Goal: Task Accomplishment & Management: Manage account settings

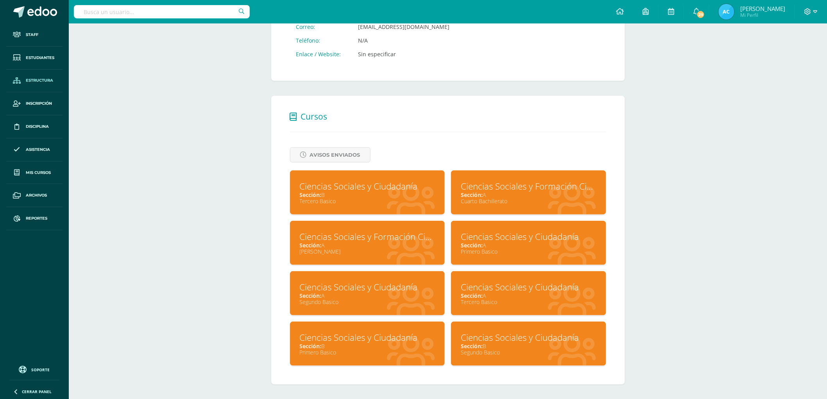
click at [35, 79] on span "Estructura" at bounding box center [39, 80] width 27 height 6
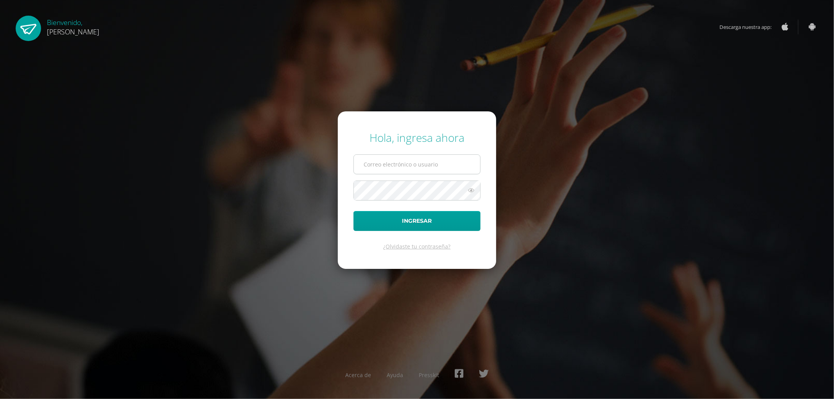
click at [400, 165] on input "text" at bounding box center [417, 164] width 126 height 19
type input "controlacademicopantaleon@gmail.com"
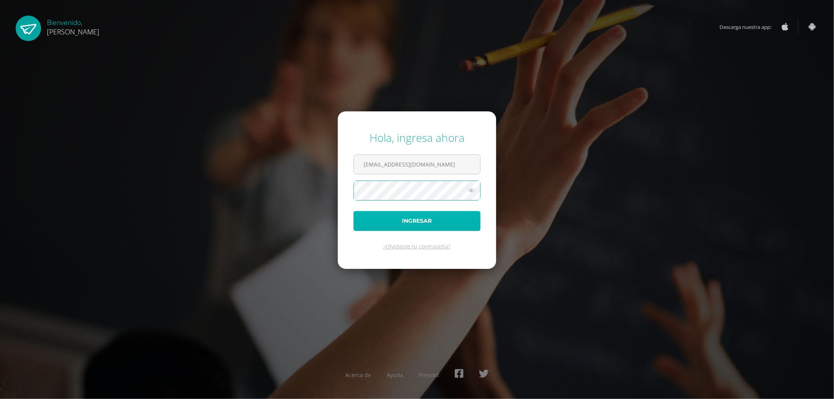
click at [446, 220] on button "Ingresar" at bounding box center [416, 221] width 127 height 20
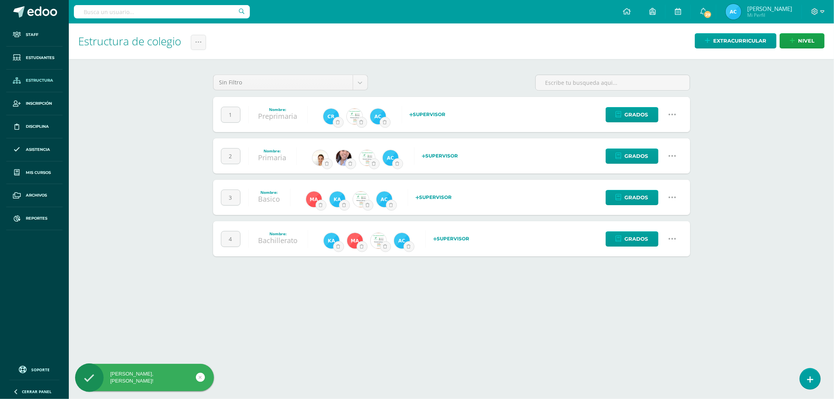
click at [39, 87] on link "Estructura" at bounding box center [34, 81] width 56 height 23
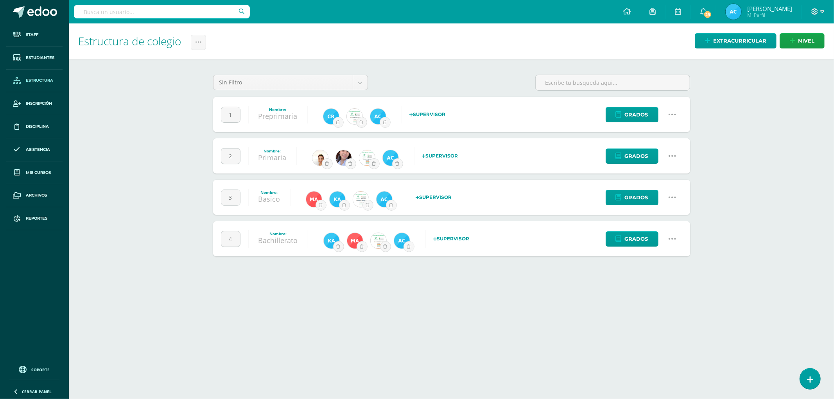
click at [679, 240] on link at bounding box center [672, 239] width 20 height 20
click at [661, 274] on link "Configuración" at bounding box center [656, 279] width 69 height 12
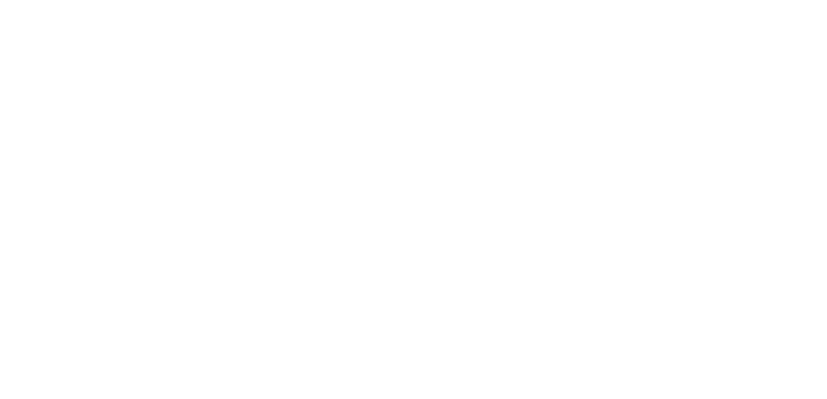
select select
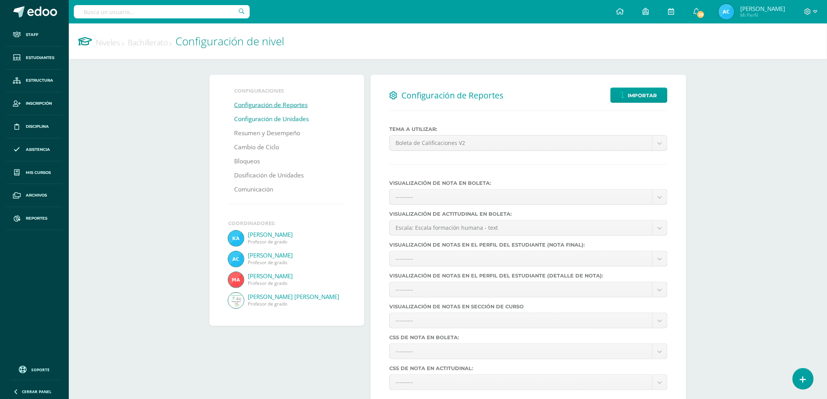
click at [285, 120] on link "Configuración de Unidades" at bounding box center [271, 119] width 75 height 14
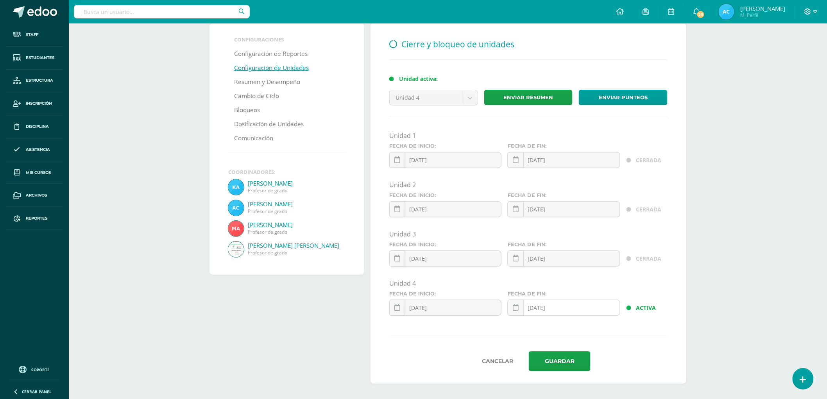
click at [565, 310] on div "2025-10-14 October, 2025 Mo Tu We Th Fr Sa Su 29 30 1 2 3 4 5 6 7 8 9 10 11 12 …" at bounding box center [564, 311] width 112 height 22
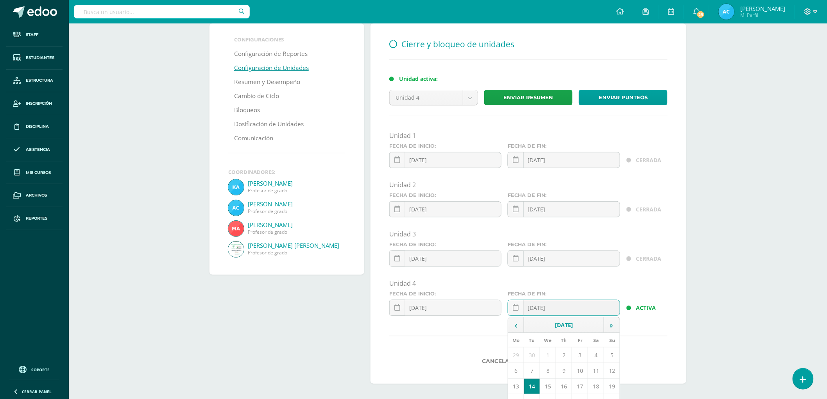
click at [515, 387] on td "13" at bounding box center [516, 387] width 16 height 16
type input "2025-10-13"
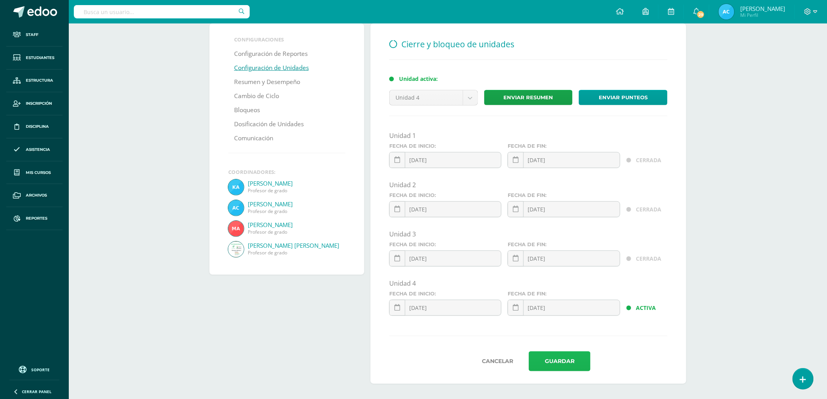
click at [572, 366] on button "Guardar" at bounding box center [560, 362] width 62 height 20
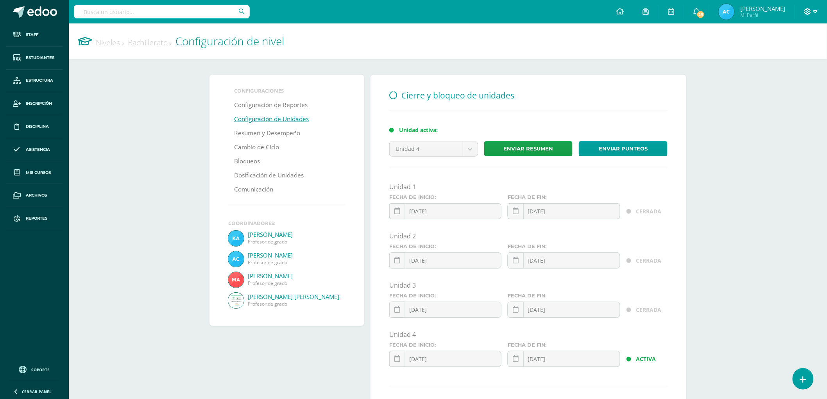
click at [818, 10] on icon at bounding box center [816, 11] width 4 height 7
click at [752, 67] on span "Cerrar sesión" at bounding box center [761, 64] width 35 height 7
